Goal: Navigation & Orientation: Find specific page/section

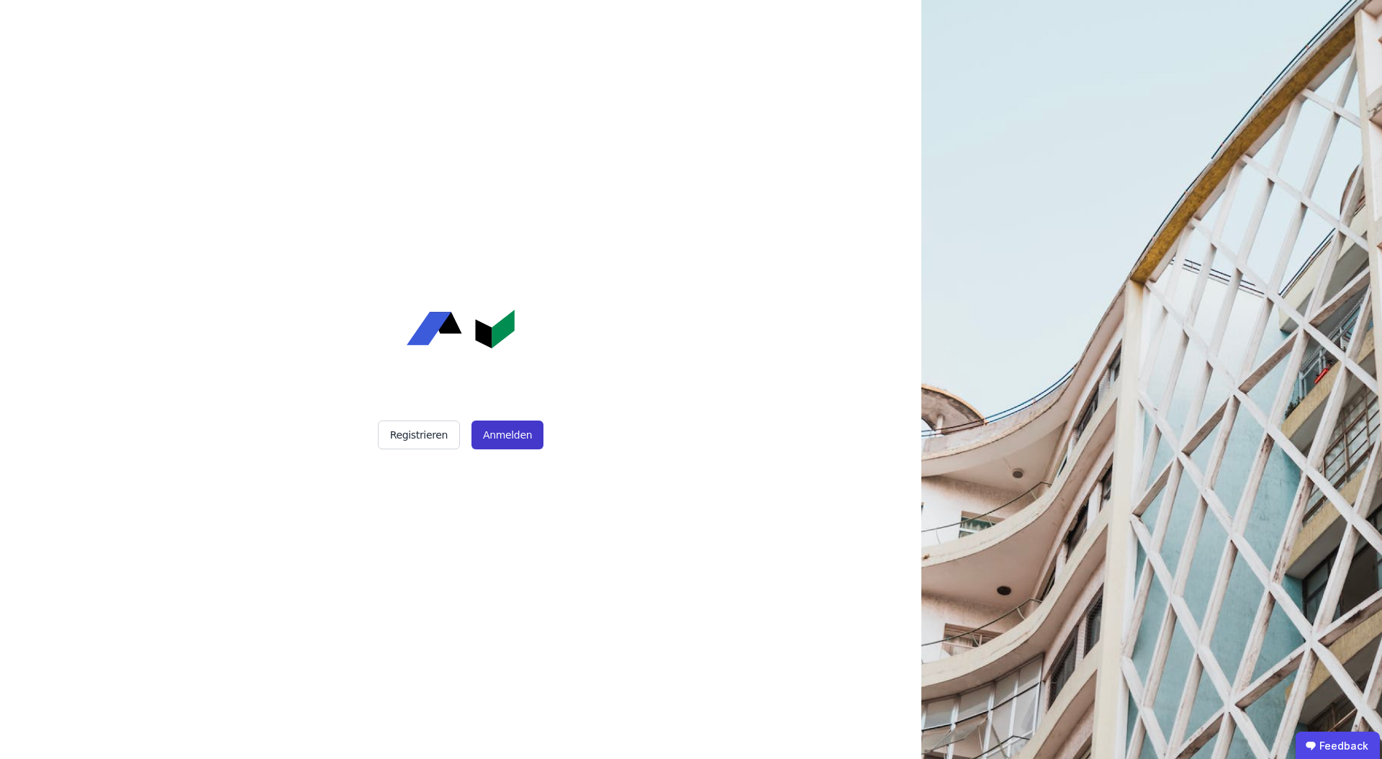
click at [496, 424] on button "Anmelden" at bounding box center [507, 434] width 72 height 29
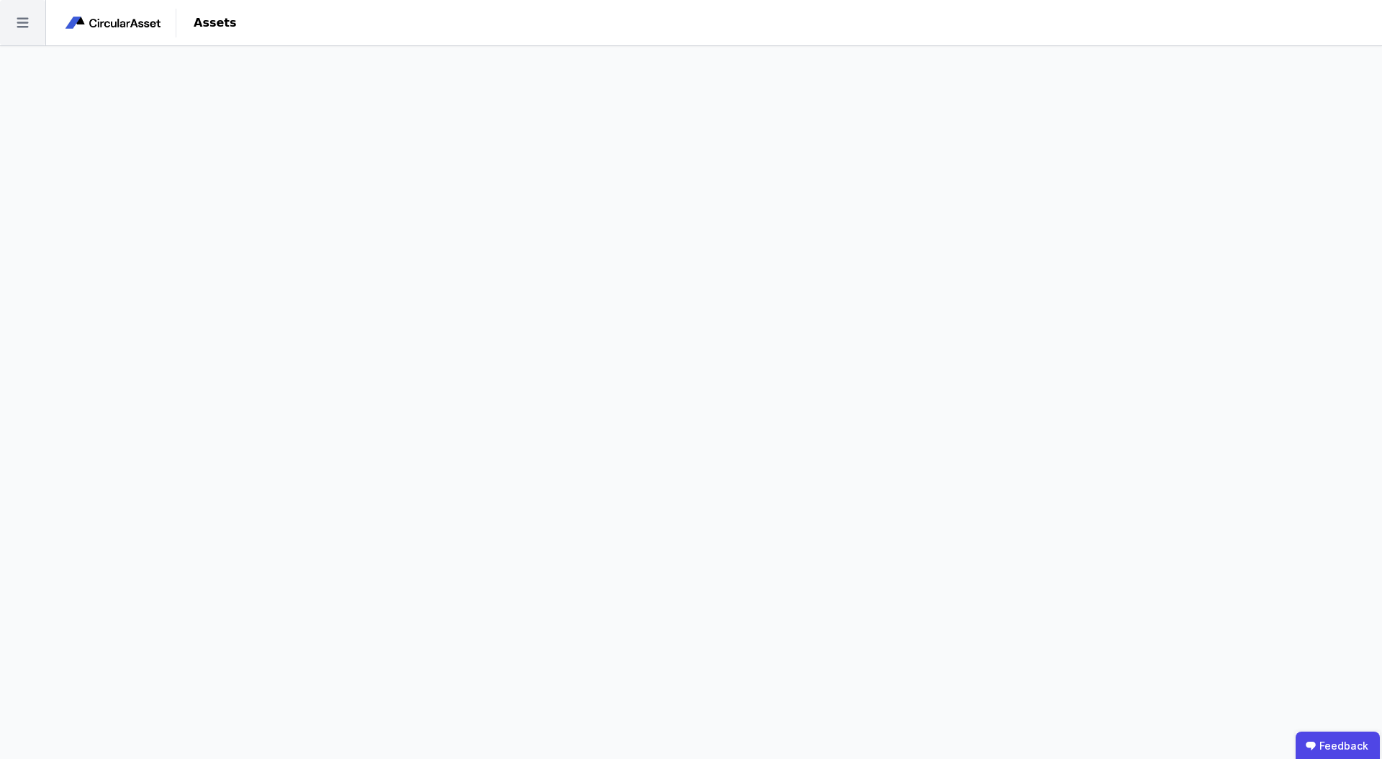
click at [18, 24] on icon at bounding box center [22, 22] width 45 height 45
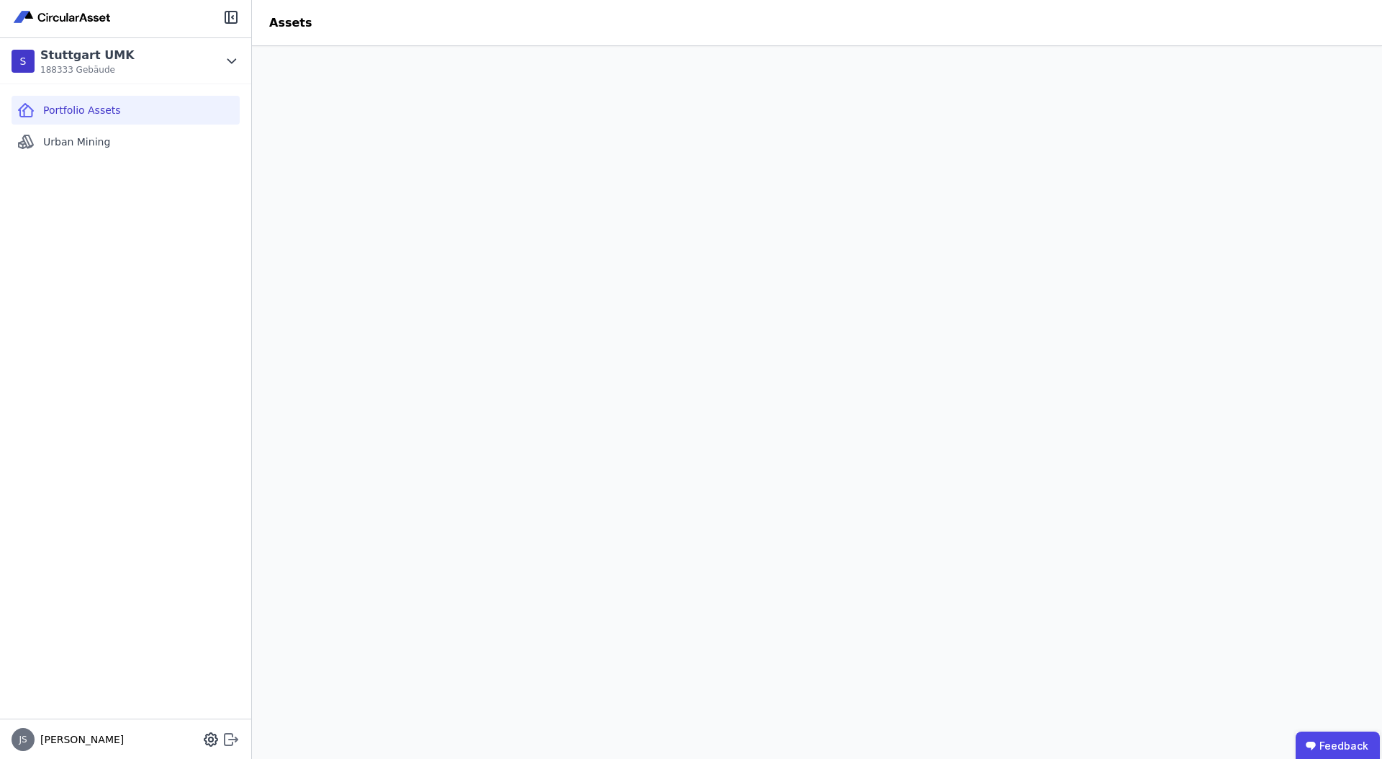
click at [228, 735] on icon at bounding box center [230, 739] width 17 height 17
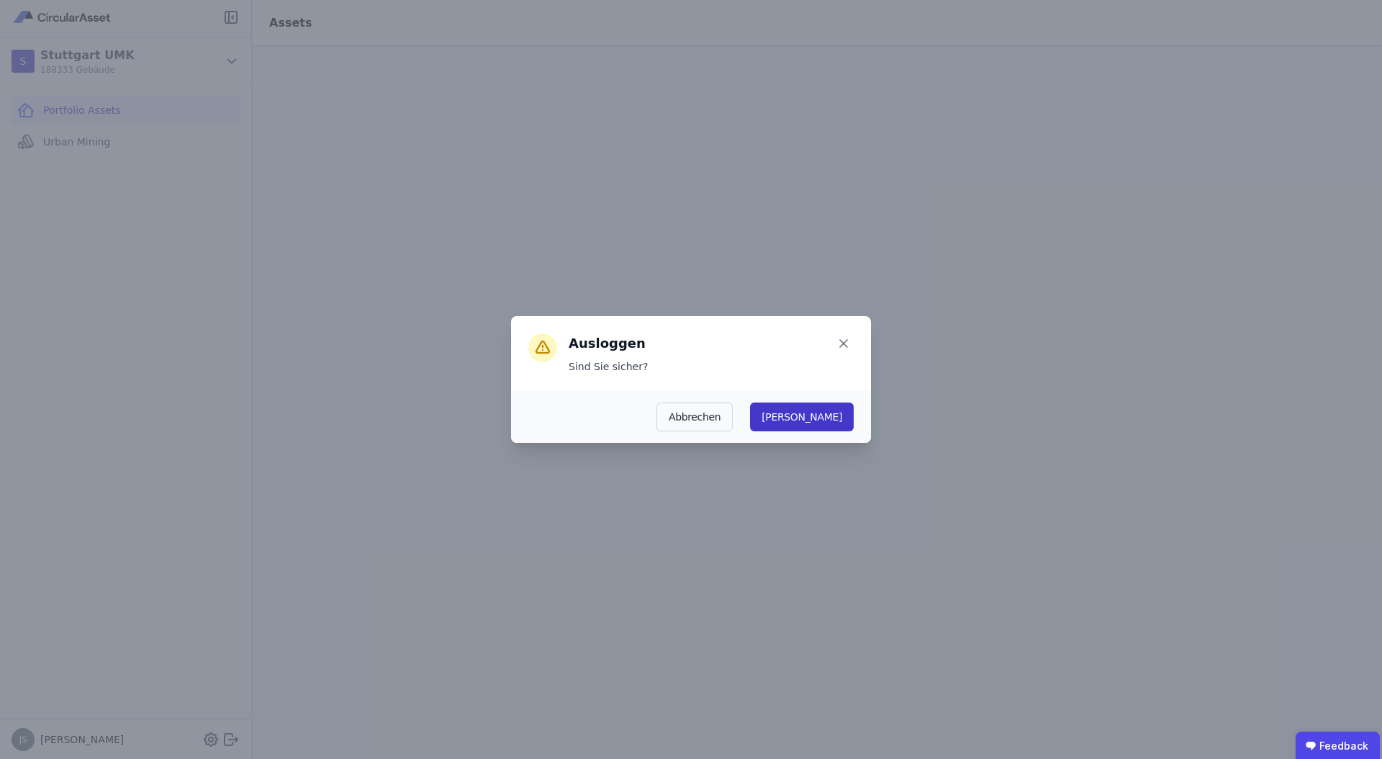
click at [843, 425] on button "Ja" at bounding box center [802, 416] width 104 height 29
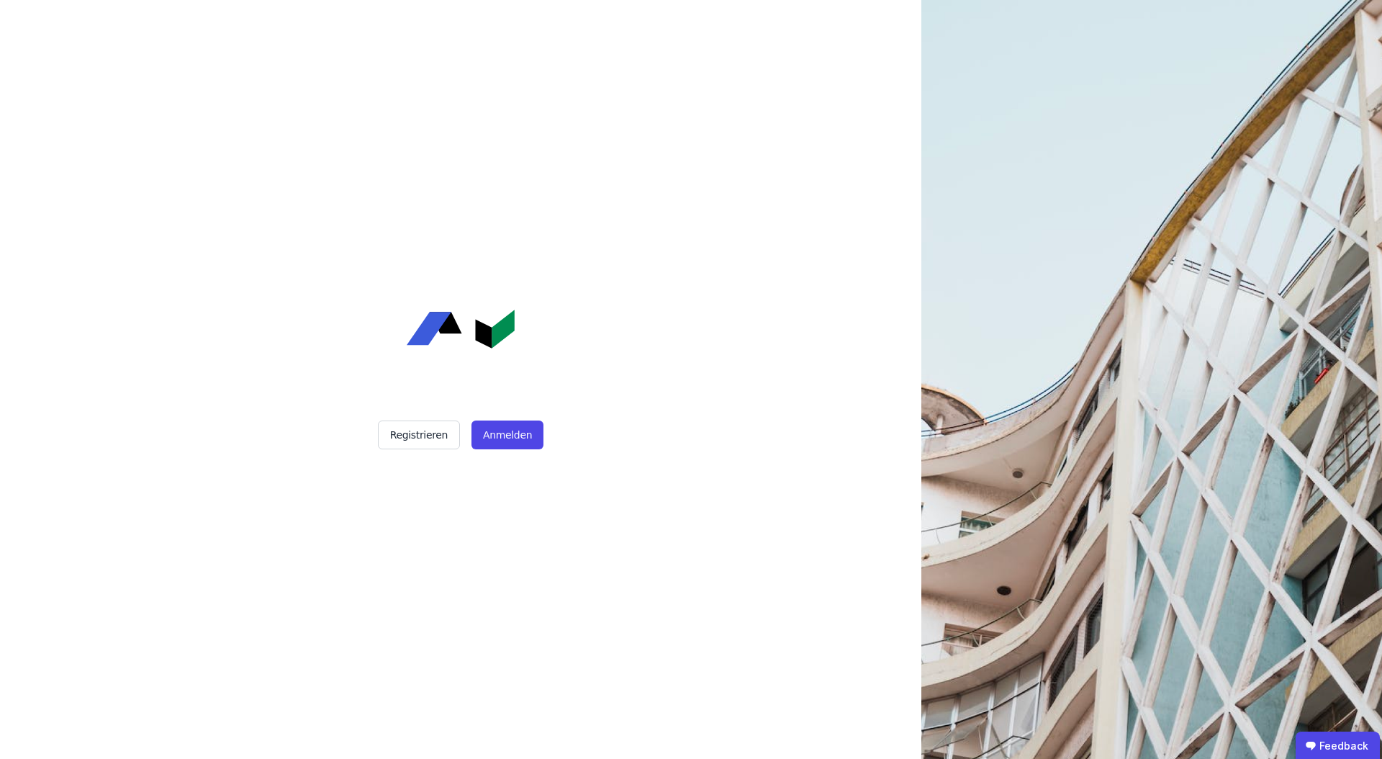
click at [519, 412] on div "Registrieren Anmelden" at bounding box center [461, 379] width 360 height 759
click at [510, 427] on button "Anmelden" at bounding box center [507, 434] width 72 height 29
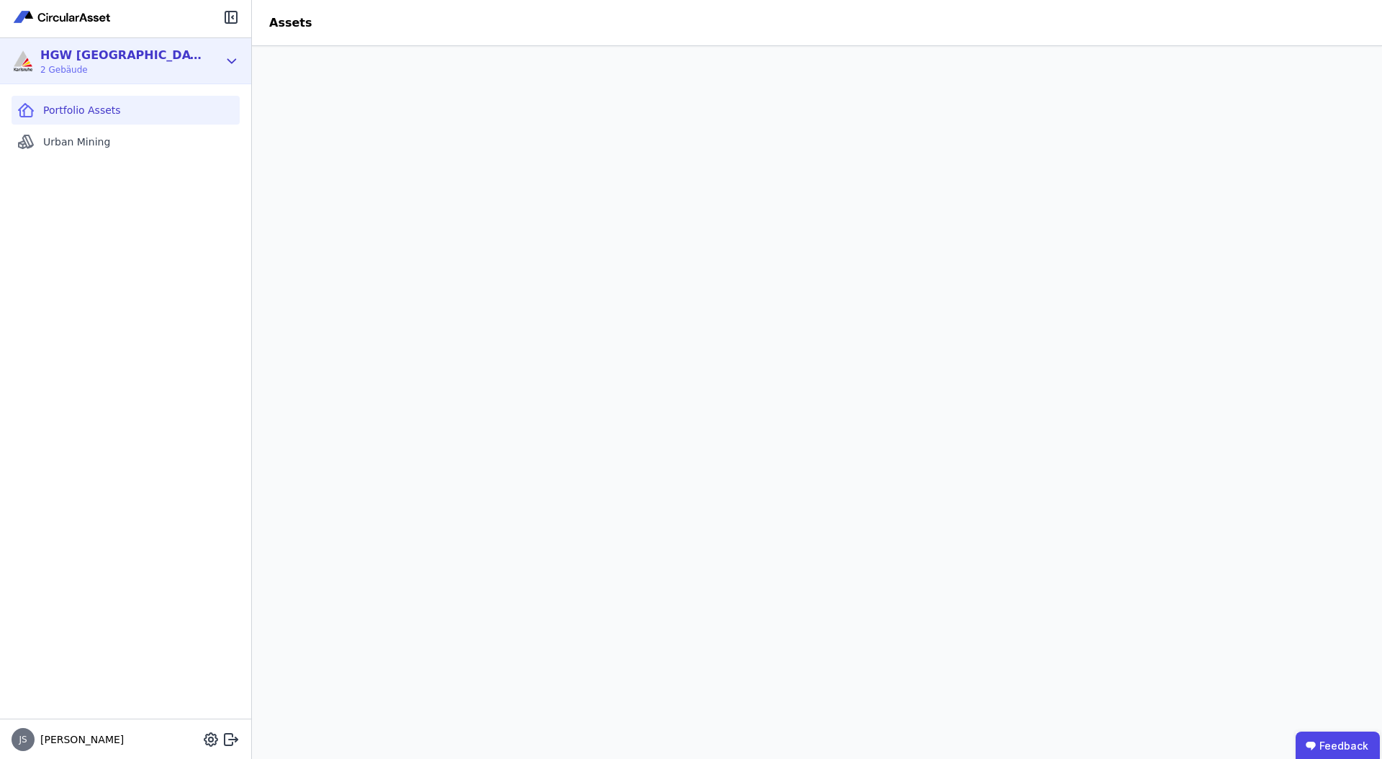
click at [209, 60] on div "HGW Karlsruhe 2 Gebäude" at bounding box center [115, 61] width 207 height 29
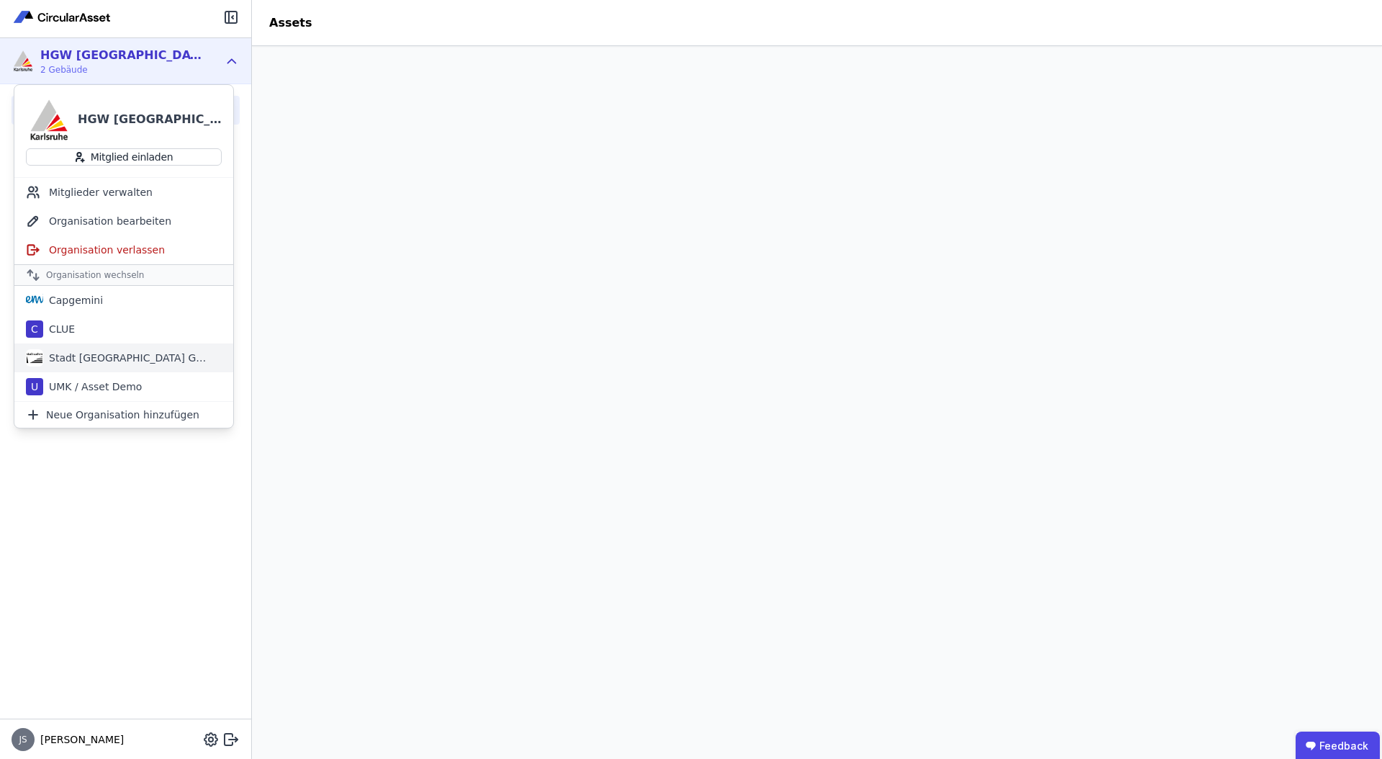
click at [123, 366] on div "Stadt [GEOGRAPHIC_DATA] Gebäudemanagement" at bounding box center [123, 357] width 219 height 29
